Goal: Transaction & Acquisition: Subscribe to service/newsletter

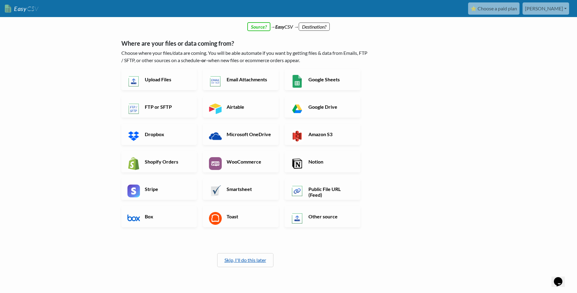
click at [255, 259] on link "Skip, I'll do this later" at bounding box center [245, 260] width 42 height 6
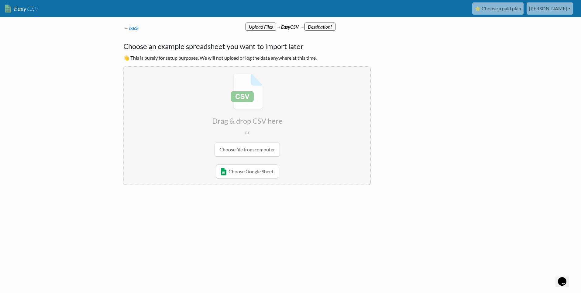
click at [306, 172] on li "Whoops! Not all the required permissions were granted to EasyCSV when your Goog…" at bounding box center [247, 174] width 247 height 20
click at [135, 29] on link "← back" at bounding box center [130, 28] width 15 height 6
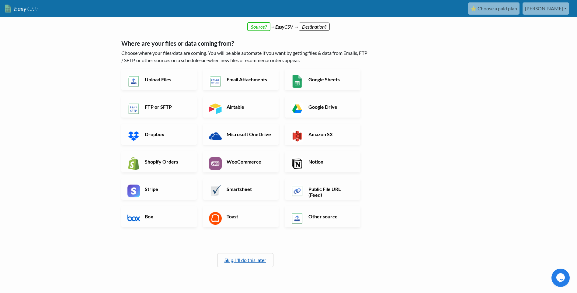
click at [250, 258] on link "Skip, I'll do this later" at bounding box center [245, 260] width 42 height 6
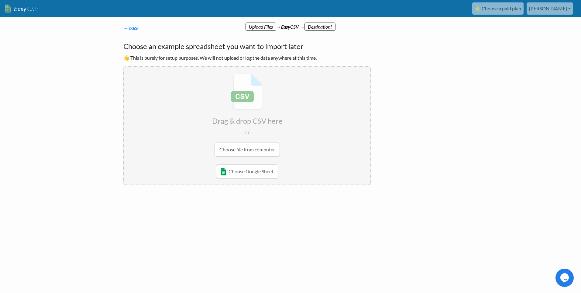
click at [331, 25] on p "← back Thanks for signing up! Set up your Import Flow and Upload Page in 1 minu…" at bounding box center [247, 27] width 248 height 7
click at [238, 27] on p "← back Thanks for signing up! Set up your Import Flow and Upload Page in 1 minu…" at bounding box center [247, 27] width 248 height 7
drag, startPoint x: 326, startPoint y: 17, endPoint x: 330, endPoint y: 19, distance: 4.9
click at [330, 19] on main "Upload Files → Easy CSV → Destination? ← back Thanks for signing up! Set up you…" at bounding box center [290, 120] width 347 height 207
click at [524, 4] on link "⭐ Choose a paid plan" at bounding box center [498, 8] width 51 height 12
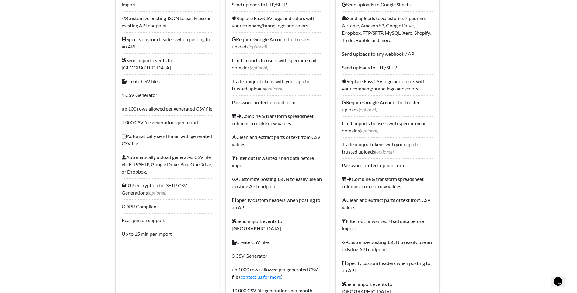
scroll to position [487, 0]
